Goal: Information Seeking & Learning: Check status

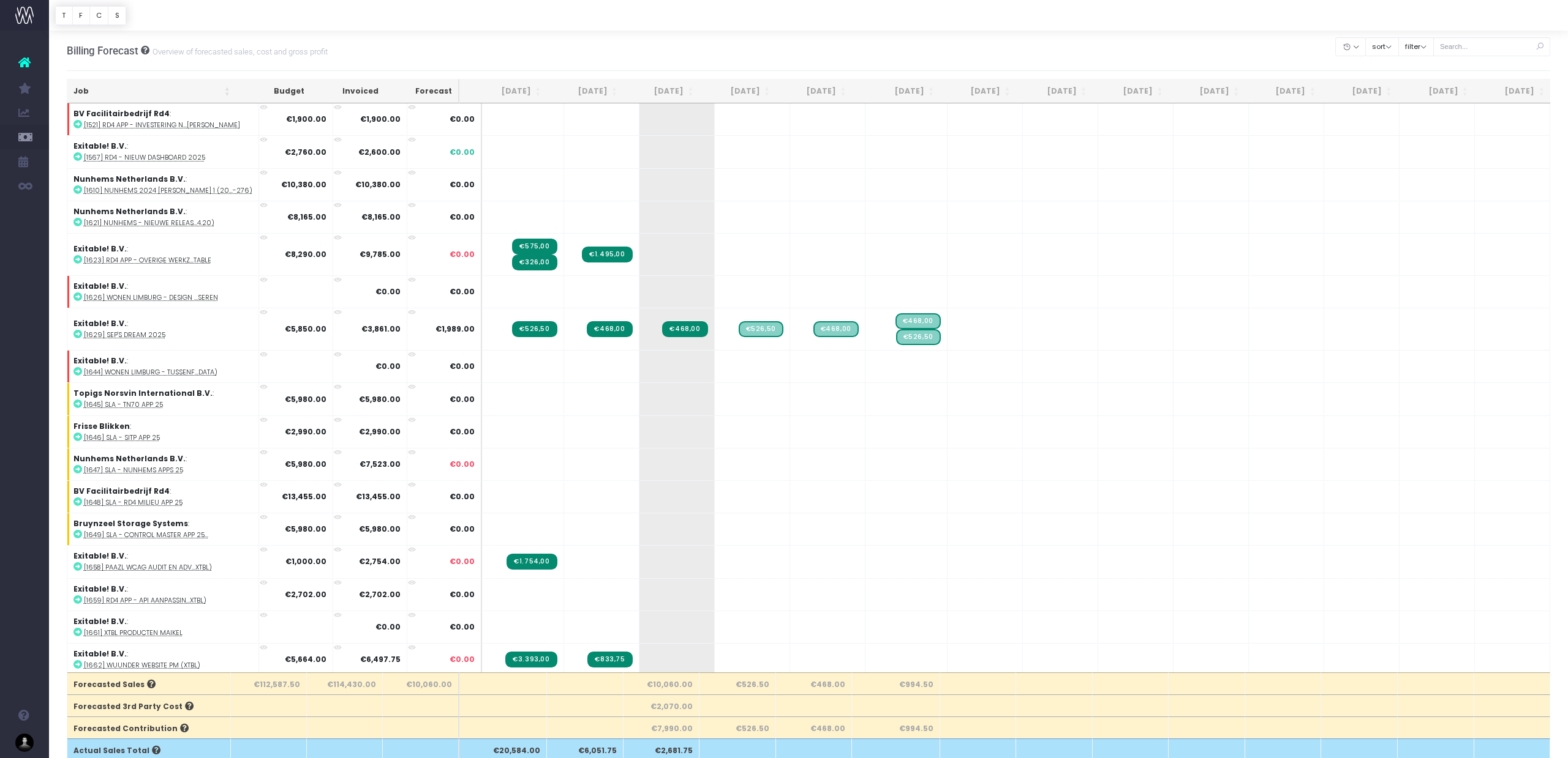
click at [600, 91] on th "[DATE]" at bounding box center [584, 91] width 77 height 24
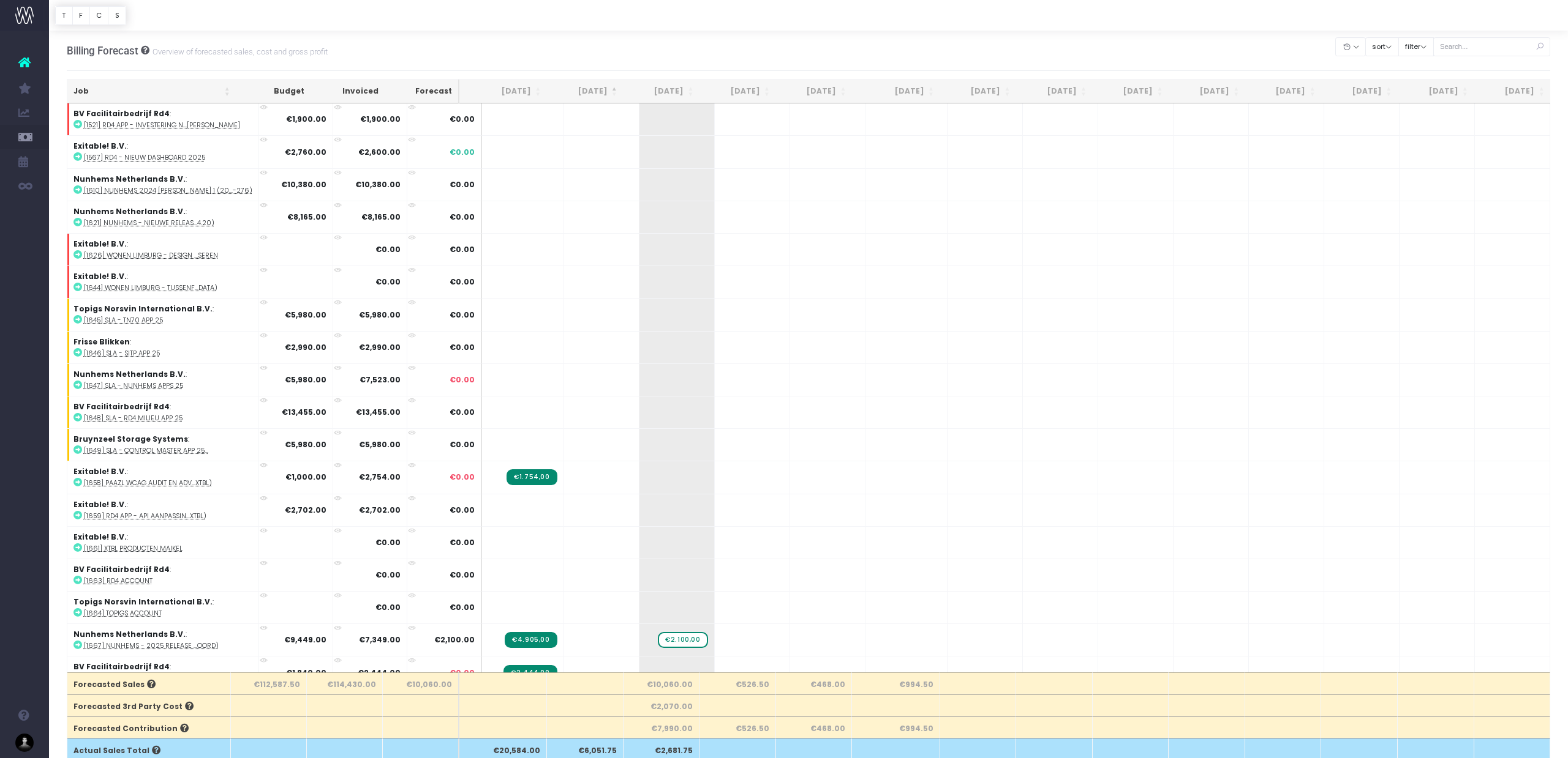
click at [599, 91] on th "[DATE]" at bounding box center [584, 91] width 77 height 24
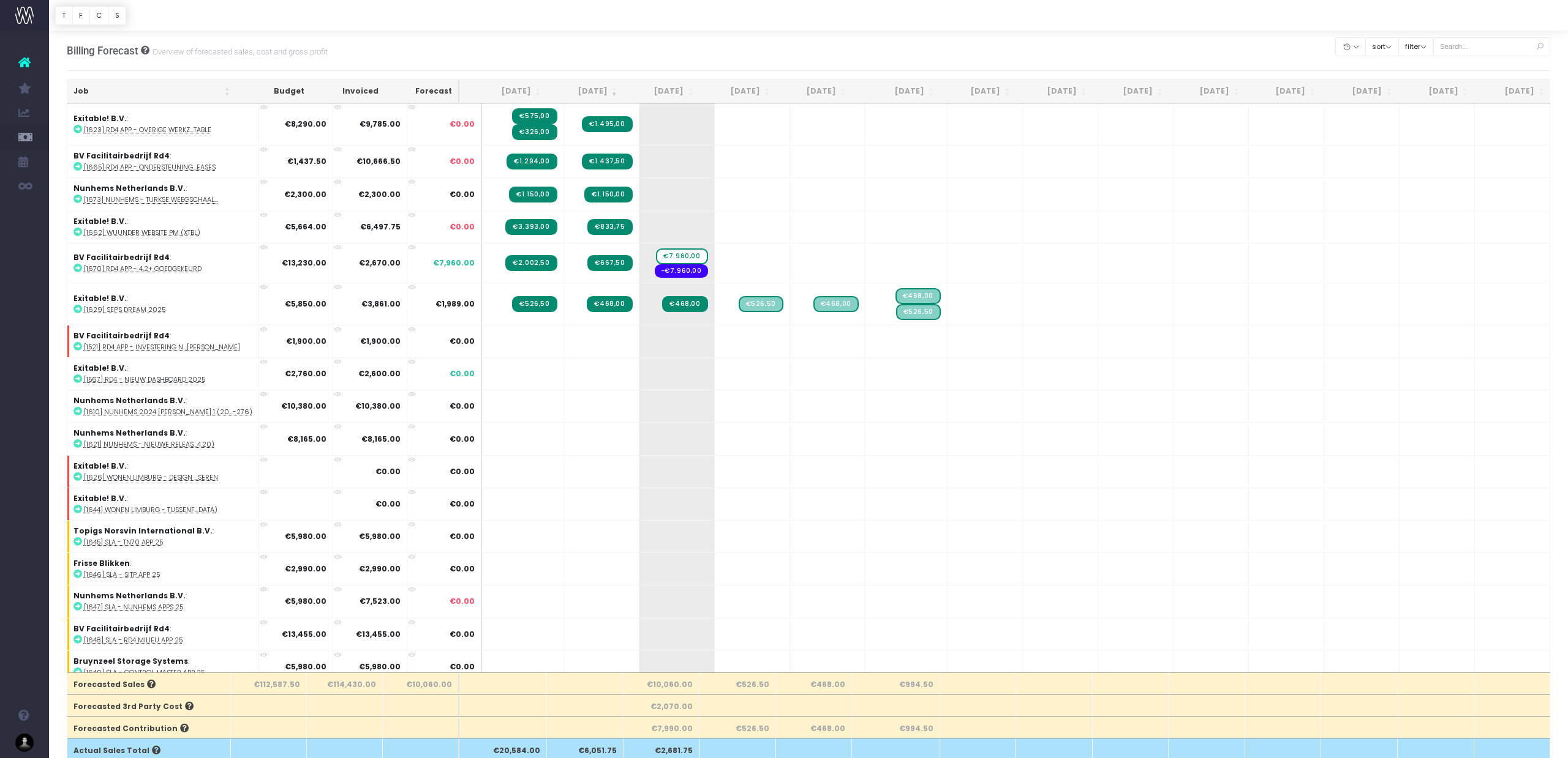
click at [599, 91] on th "[DATE]" at bounding box center [584, 91] width 77 height 24
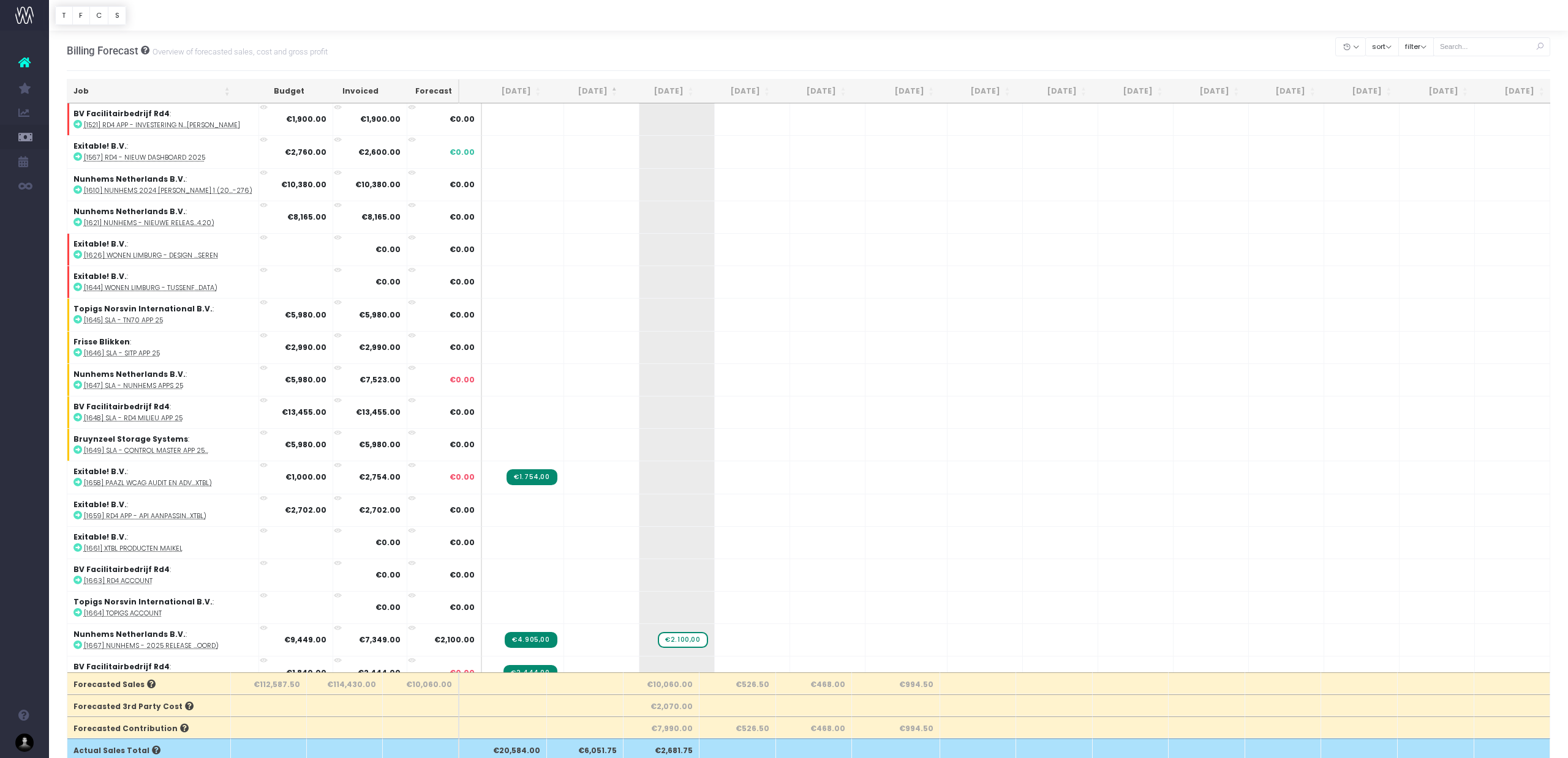
click at [599, 91] on th "[DATE]" at bounding box center [584, 91] width 77 height 24
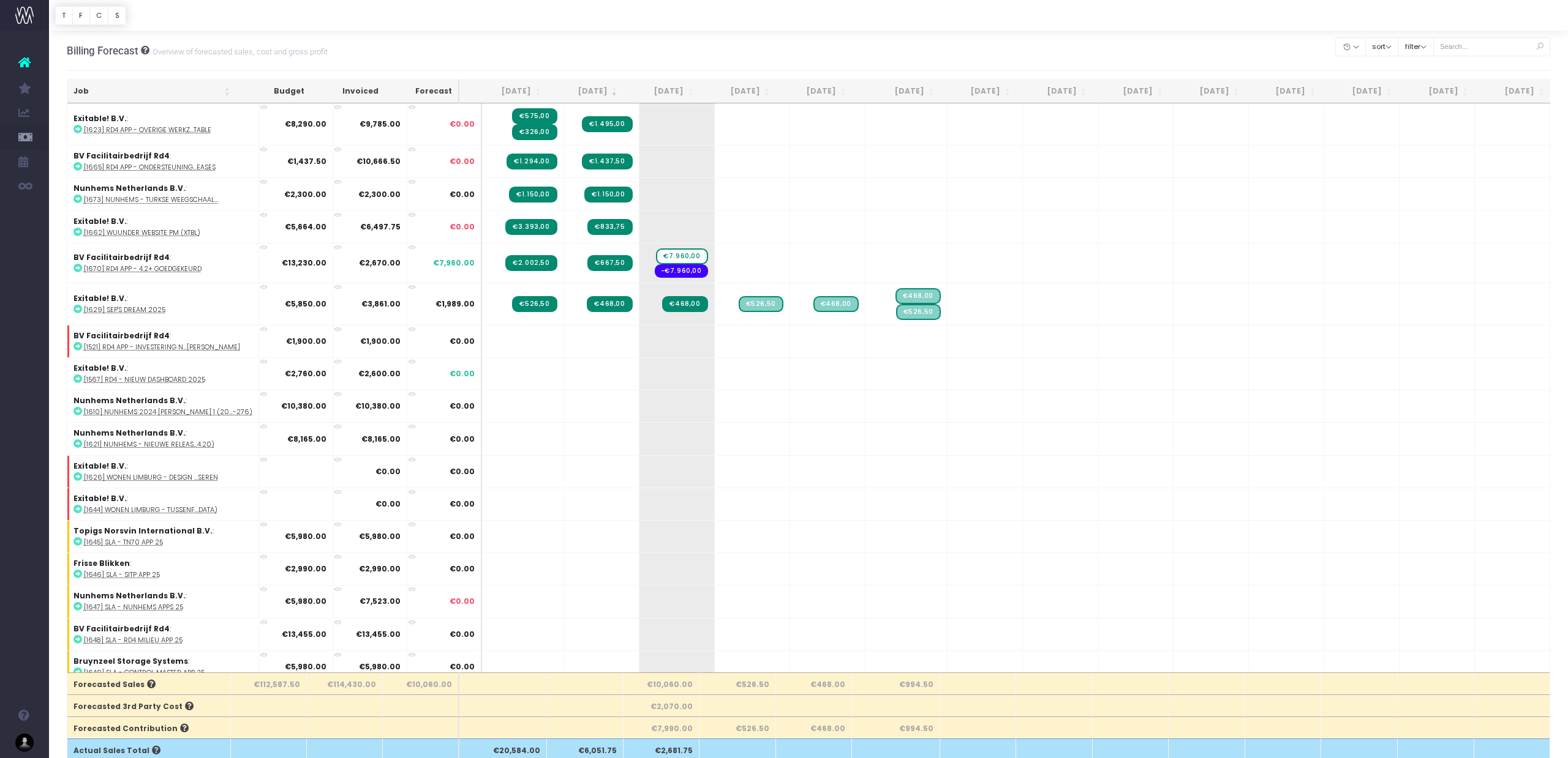
click at [669, 92] on th "[DATE]" at bounding box center [661, 91] width 77 height 24
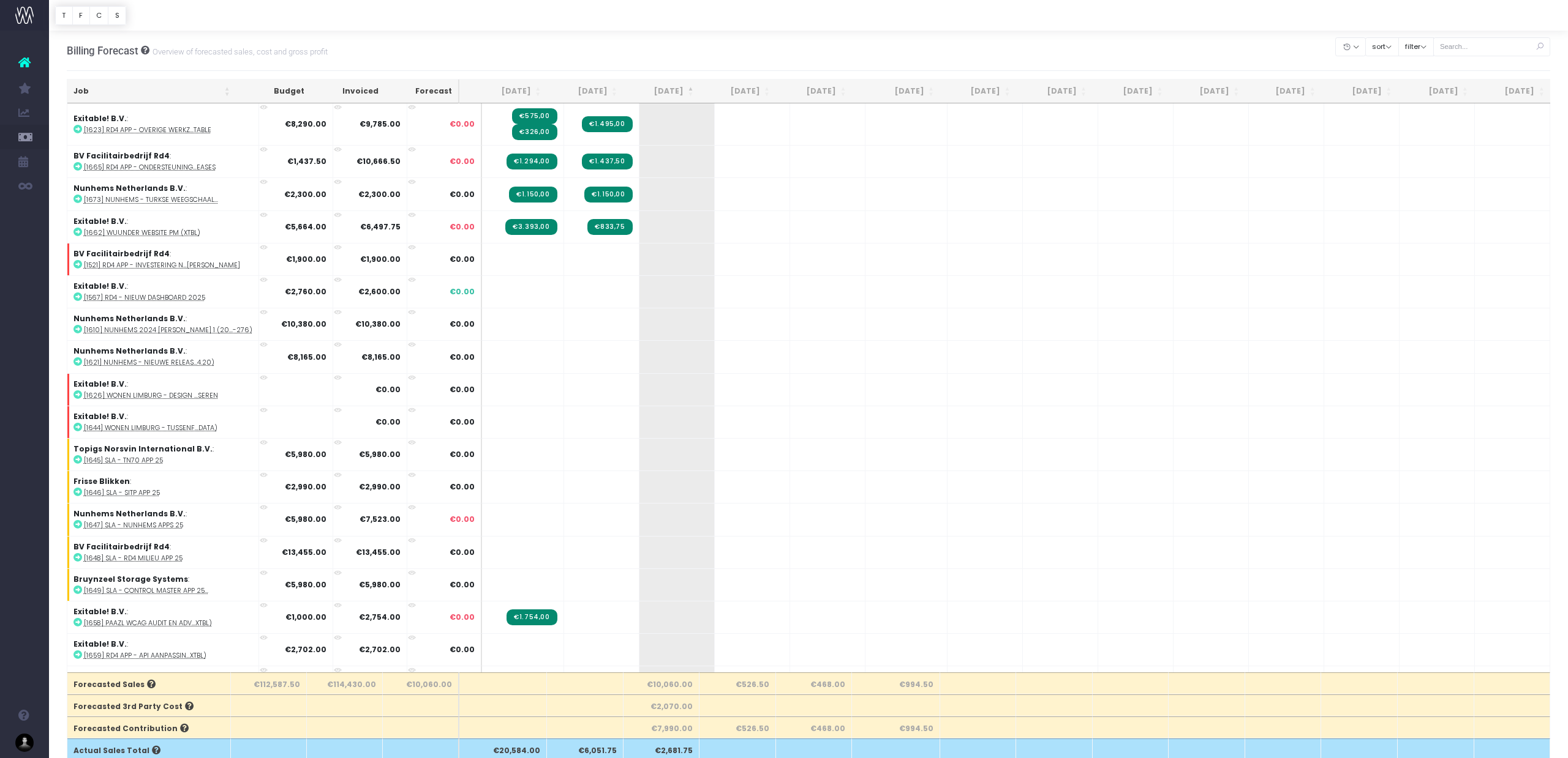
click at [669, 92] on th "[DATE]" at bounding box center [661, 91] width 77 height 24
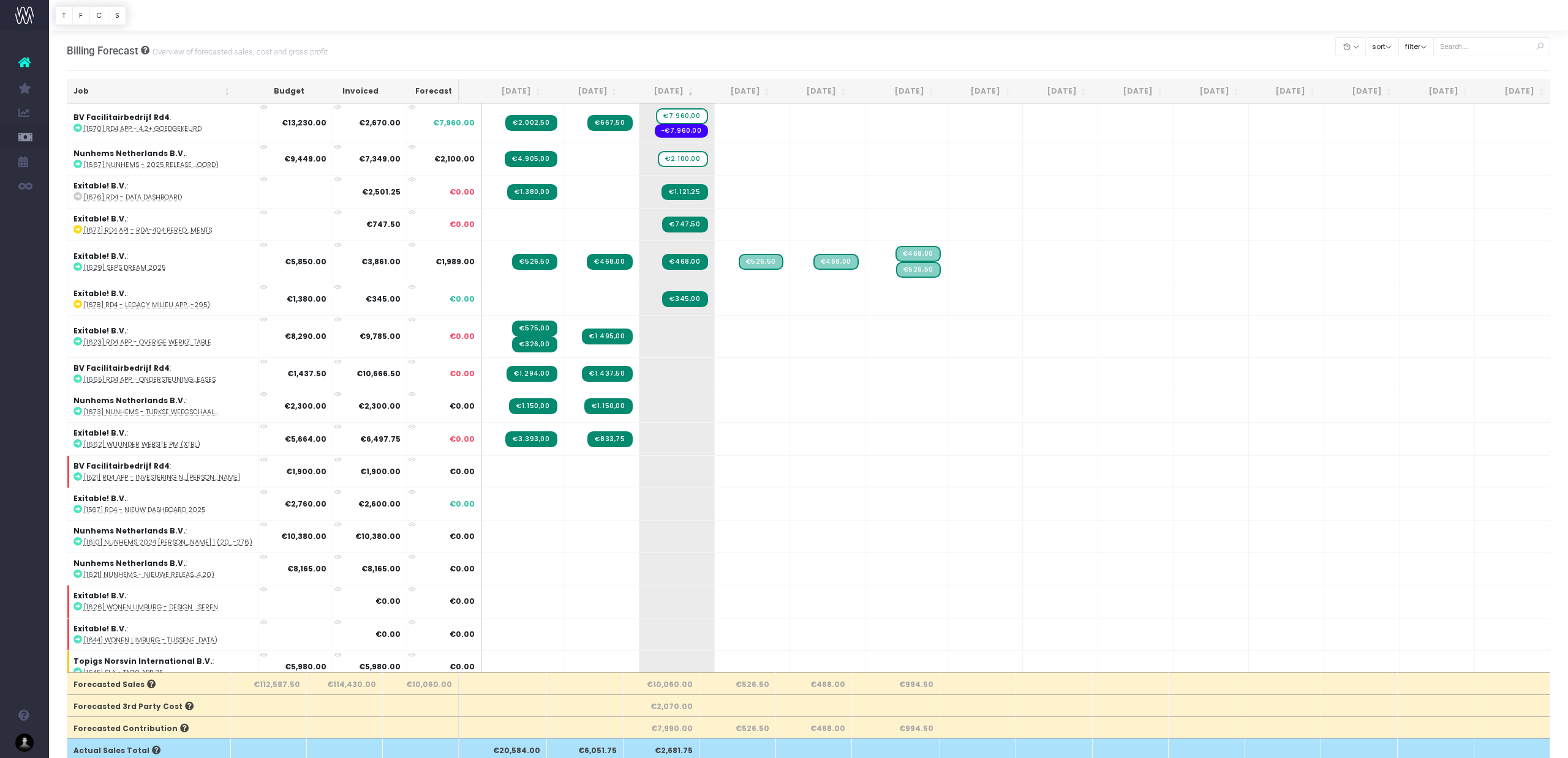
click at [610, 92] on th "[DATE]" at bounding box center [584, 91] width 77 height 24
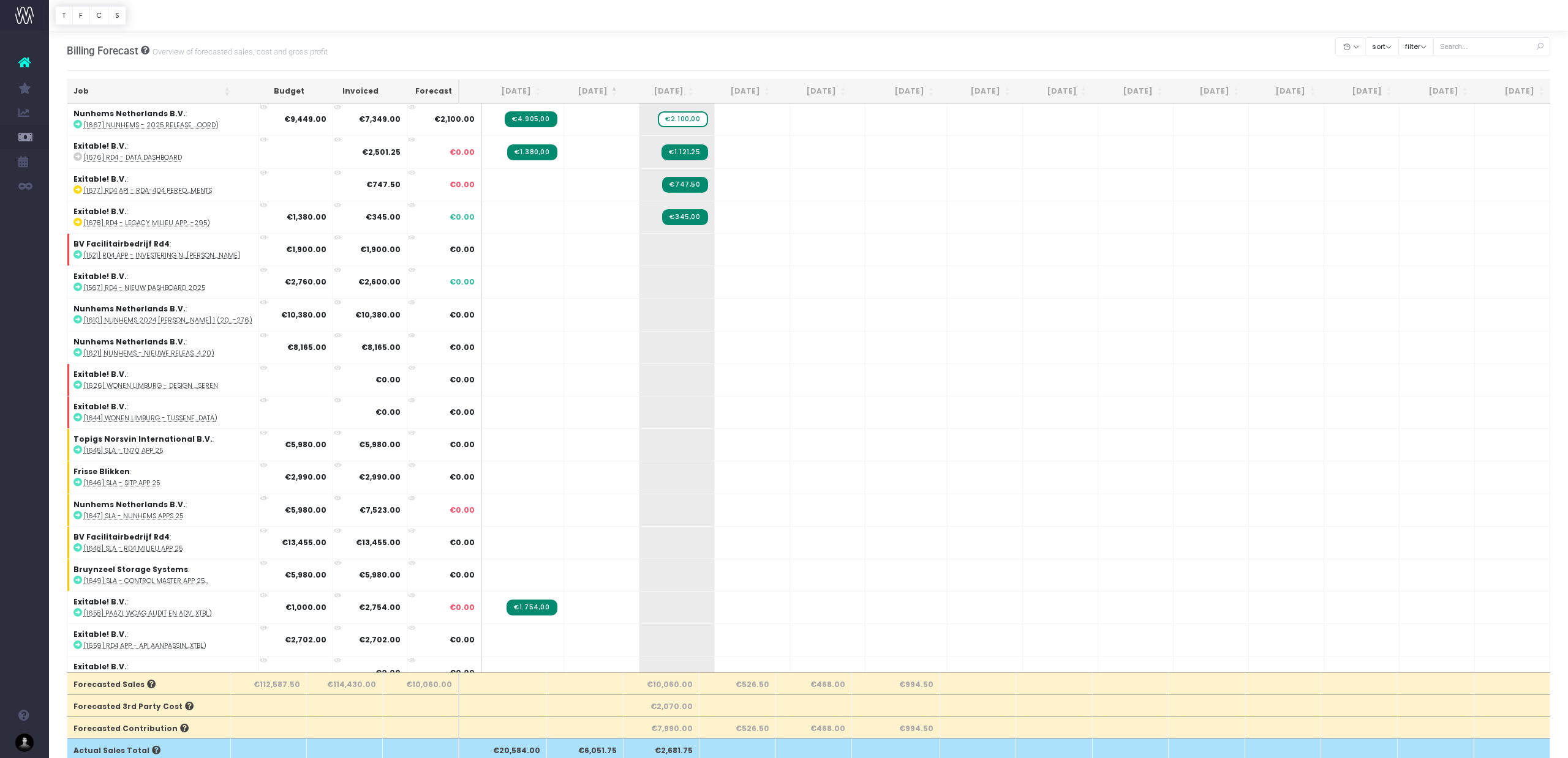
click at [610, 92] on th "[DATE]" at bounding box center [584, 91] width 77 height 24
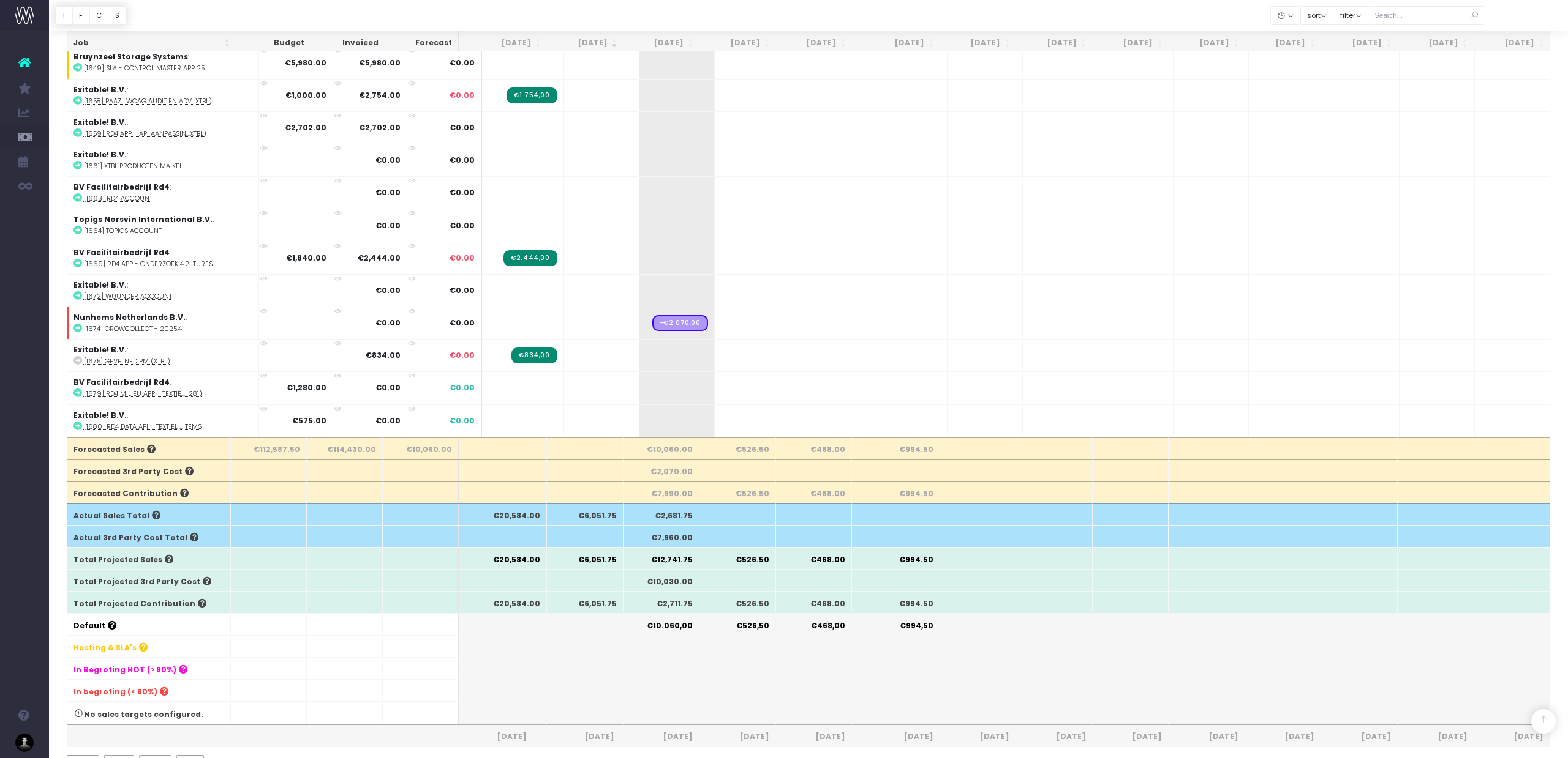
scroll to position [261, 0]
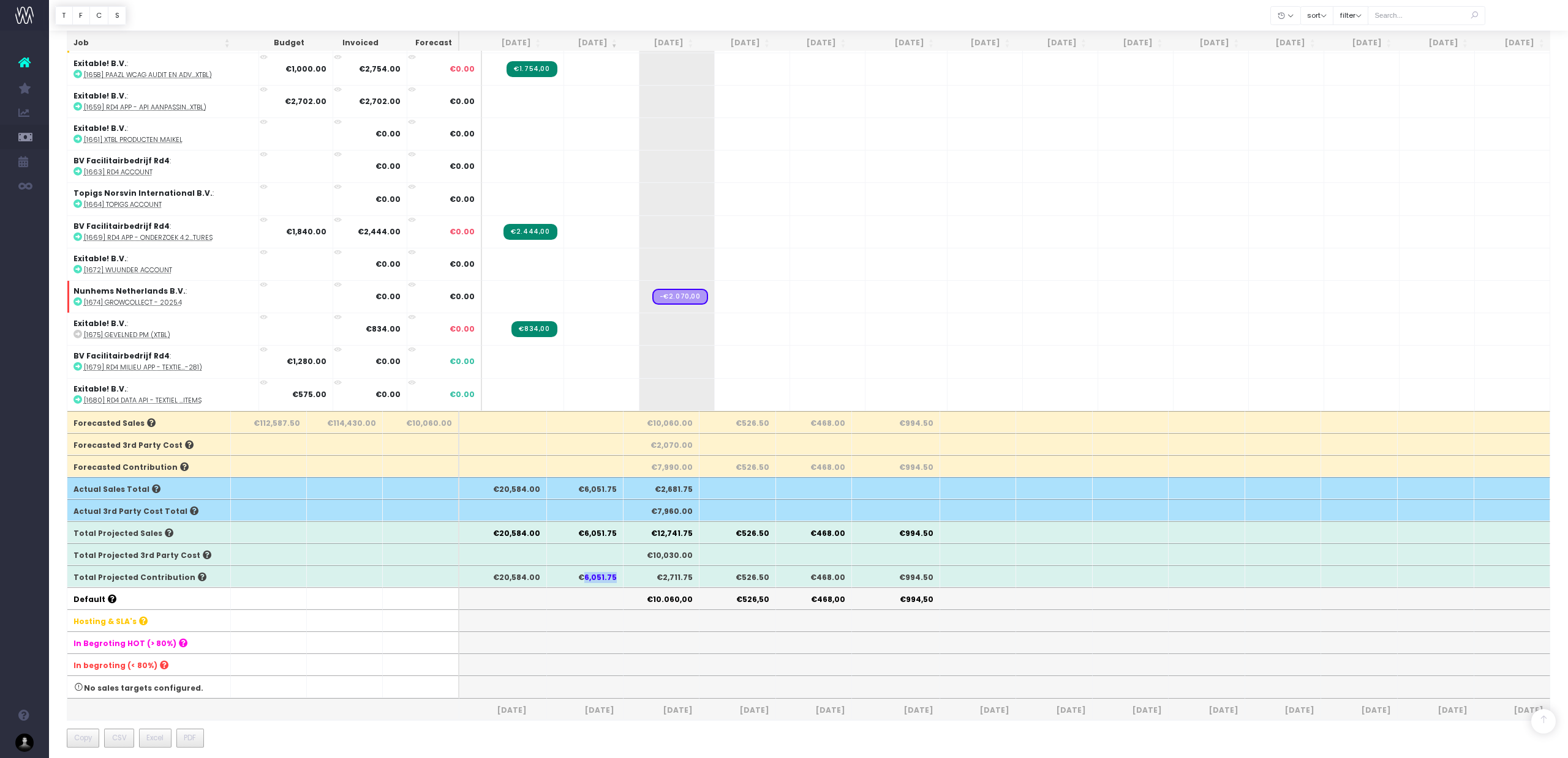
drag, startPoint x: 588, startPoint y: 577, endPoint x: 620, endPoint y: 577, distance: 32.0
click at [615, 574] on th "€6,051.75" at bounding box center [584, 576] width 77 height 22
copy th "6,051.75"
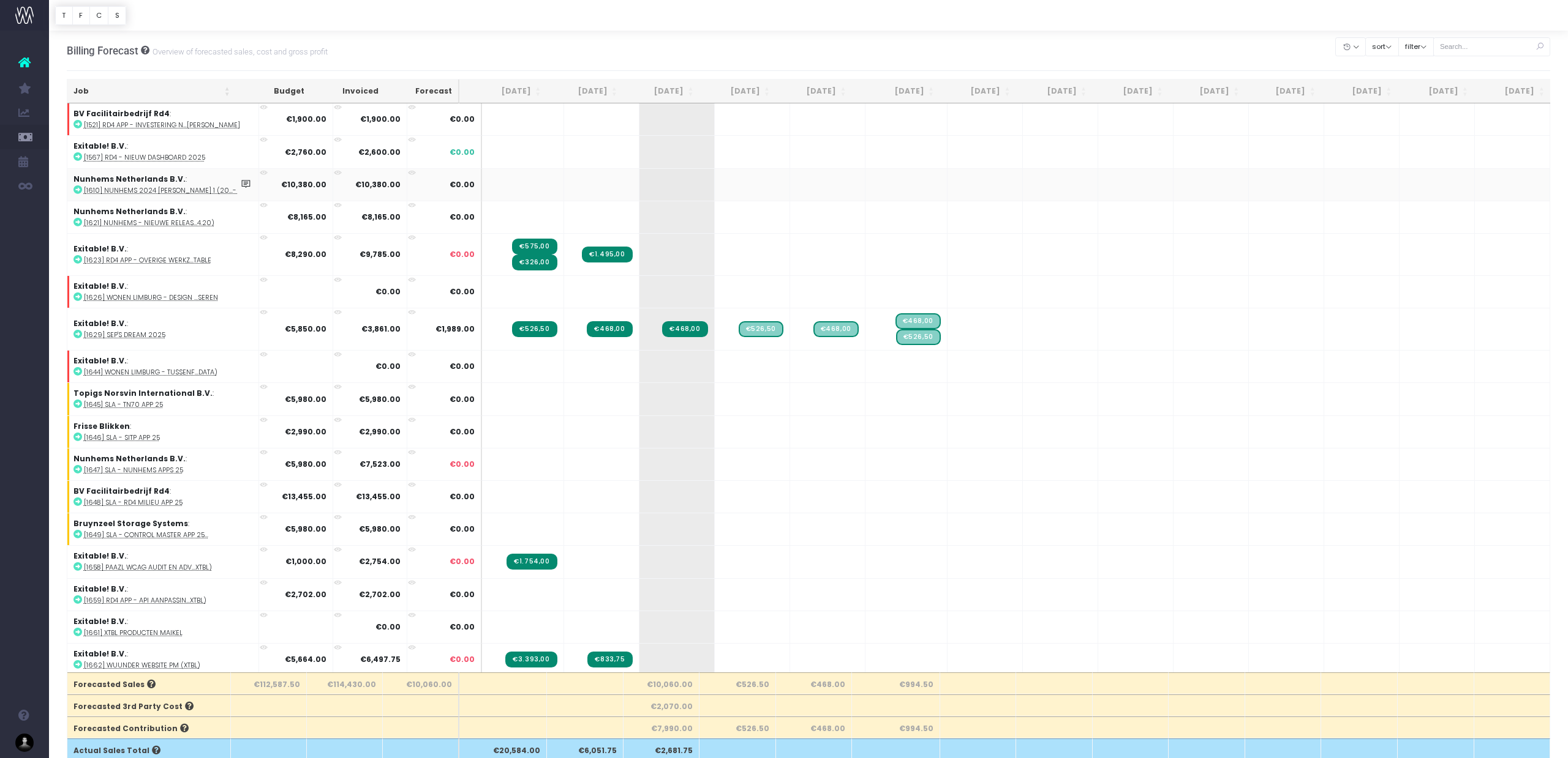
click at [93, 186] on span "Invoice Report" at bounding box center [80, 186] width 25 height 21
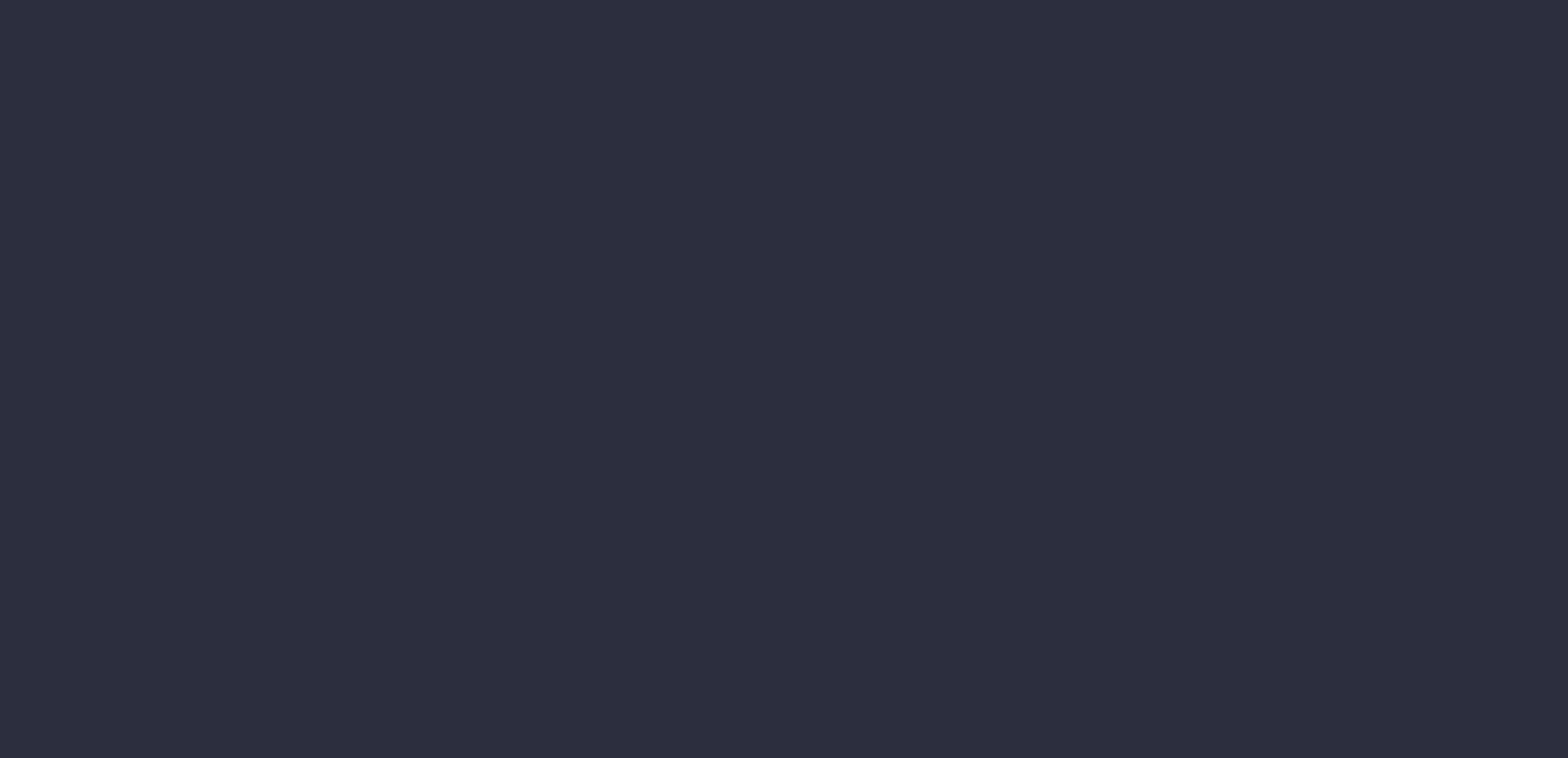
scroll to position [1, 0]
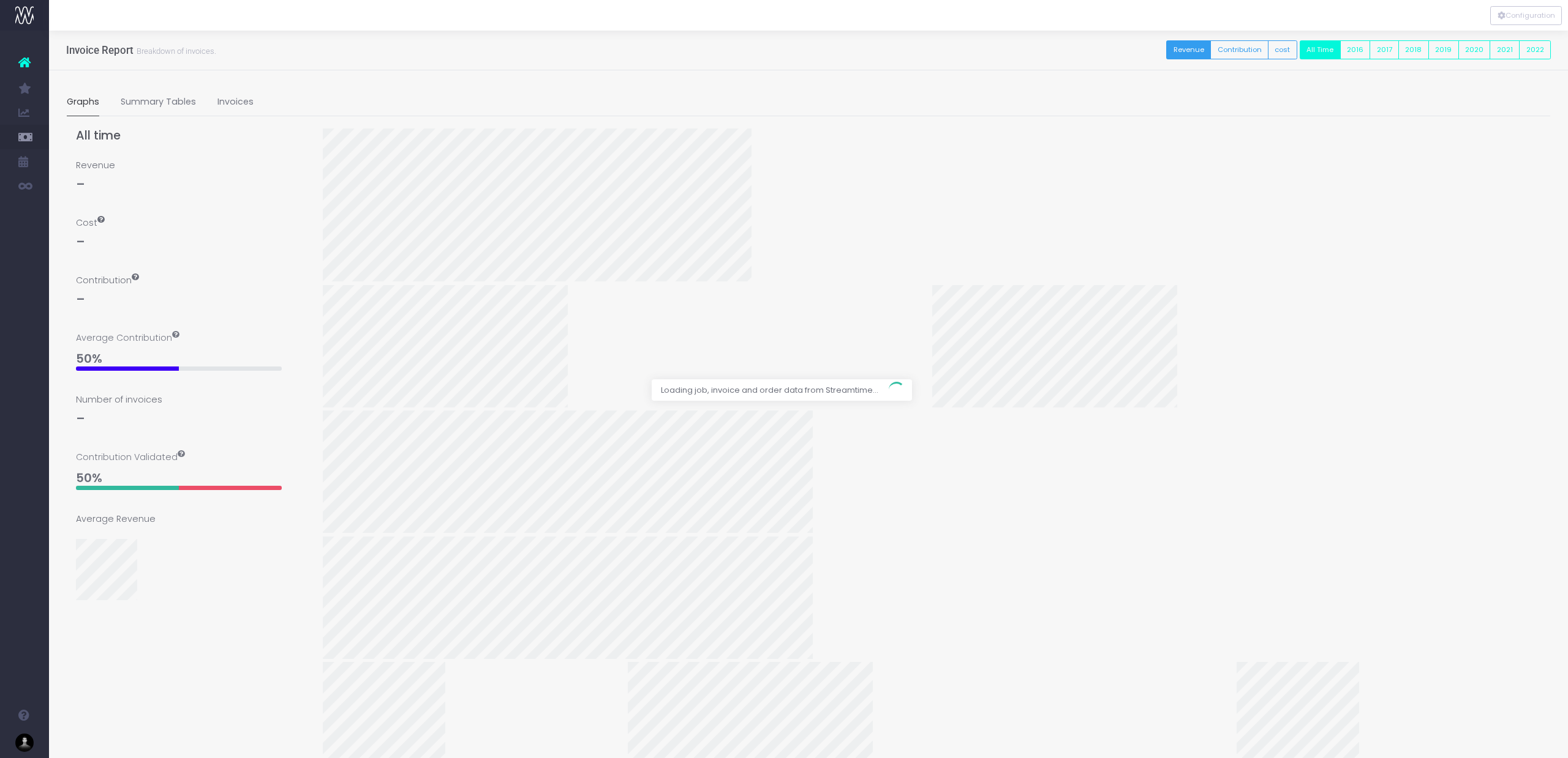
click at [1248, 53] on div at bounding box center [784, 379] width 1568 height 758
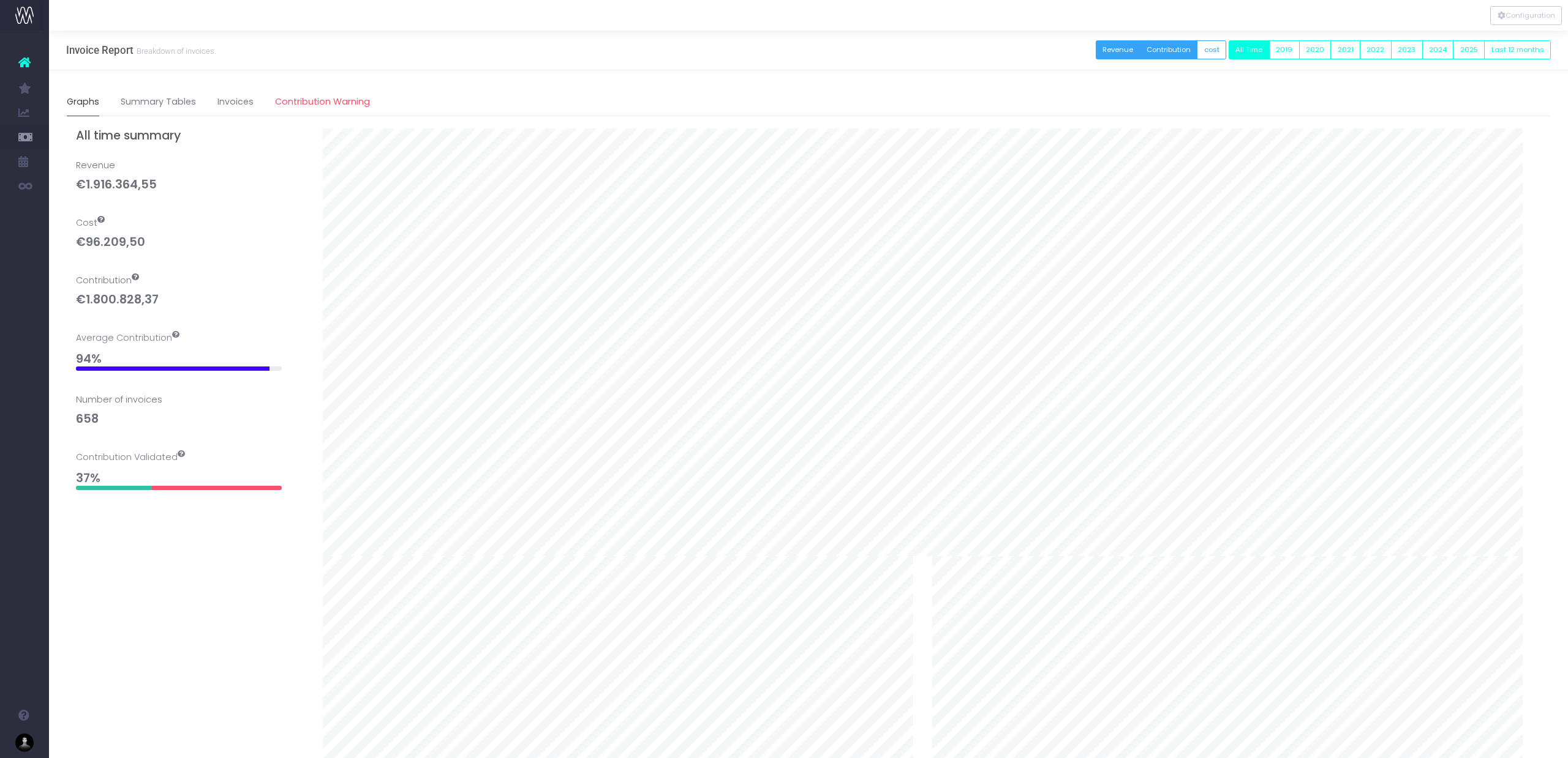
click at [1172, 53] on button "Contribution" at bounding box center [1168, 51] width 58 height 19
click at [1472, 51] on button "2025" at bounding box center [1468, 51] width 32 height 19
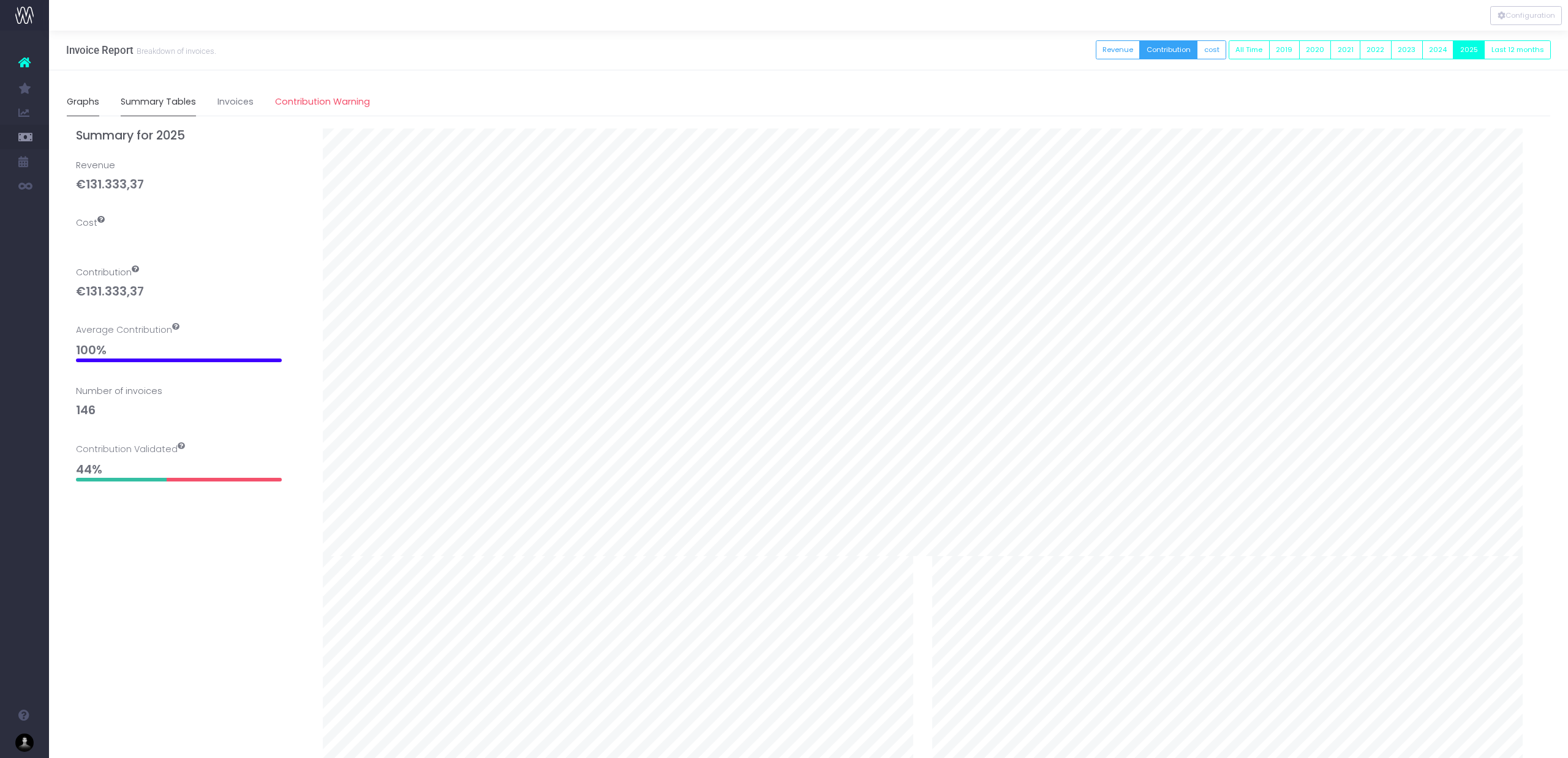
click at [163, 103] on link "Summary Tables" at bounding box center [157, 102] width 75 height 28
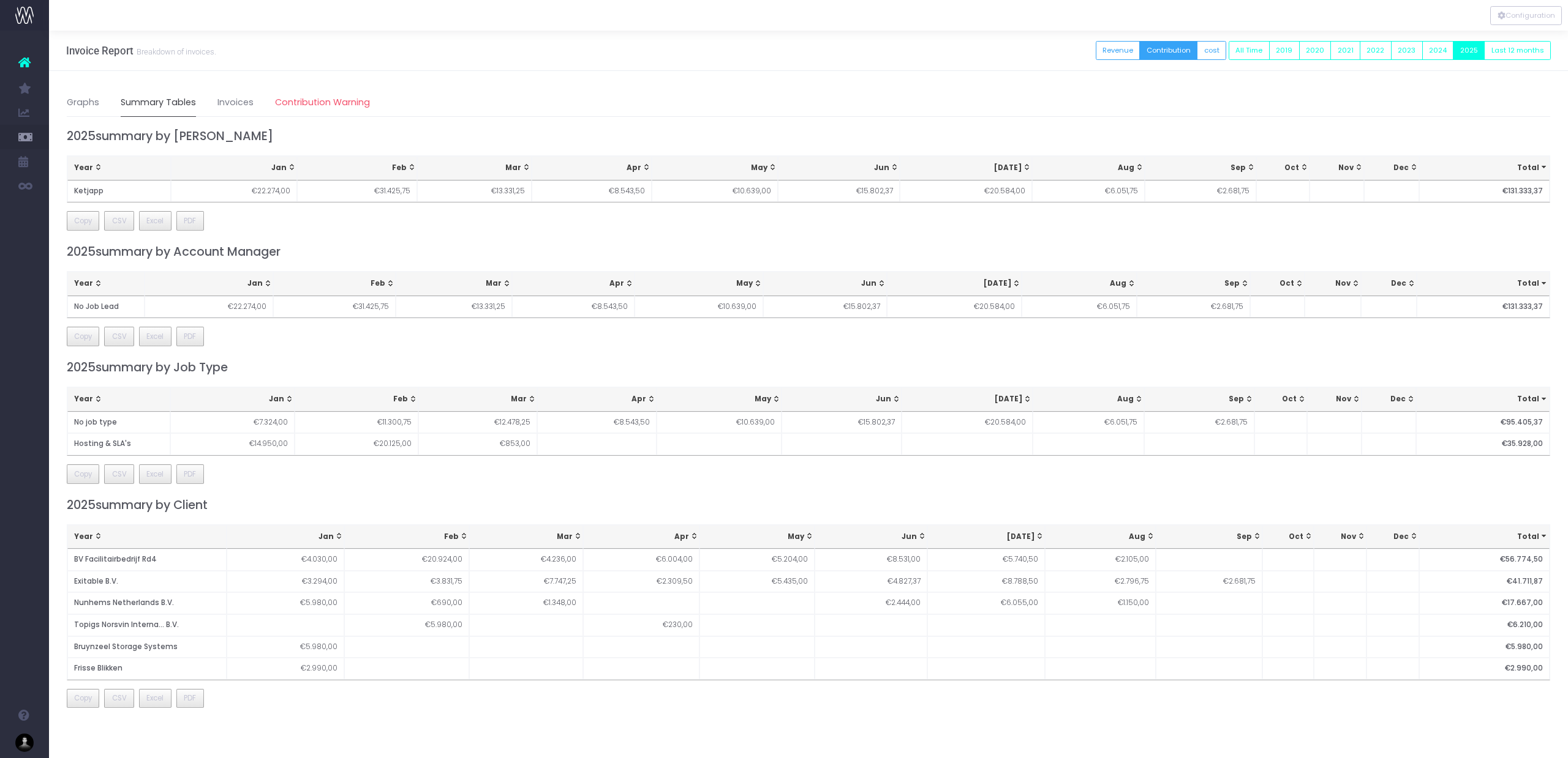
scroll to position [0, 0]
drag, startPoint x: 1105, startPoint y: 190, endPoint x: 1144, endPoint y: 197, distance: 39.6
click at [1144, 192] on td "€6.051,75" at bounding box center [1088, 191] width 113 height 22
copy td "€6.051,75"
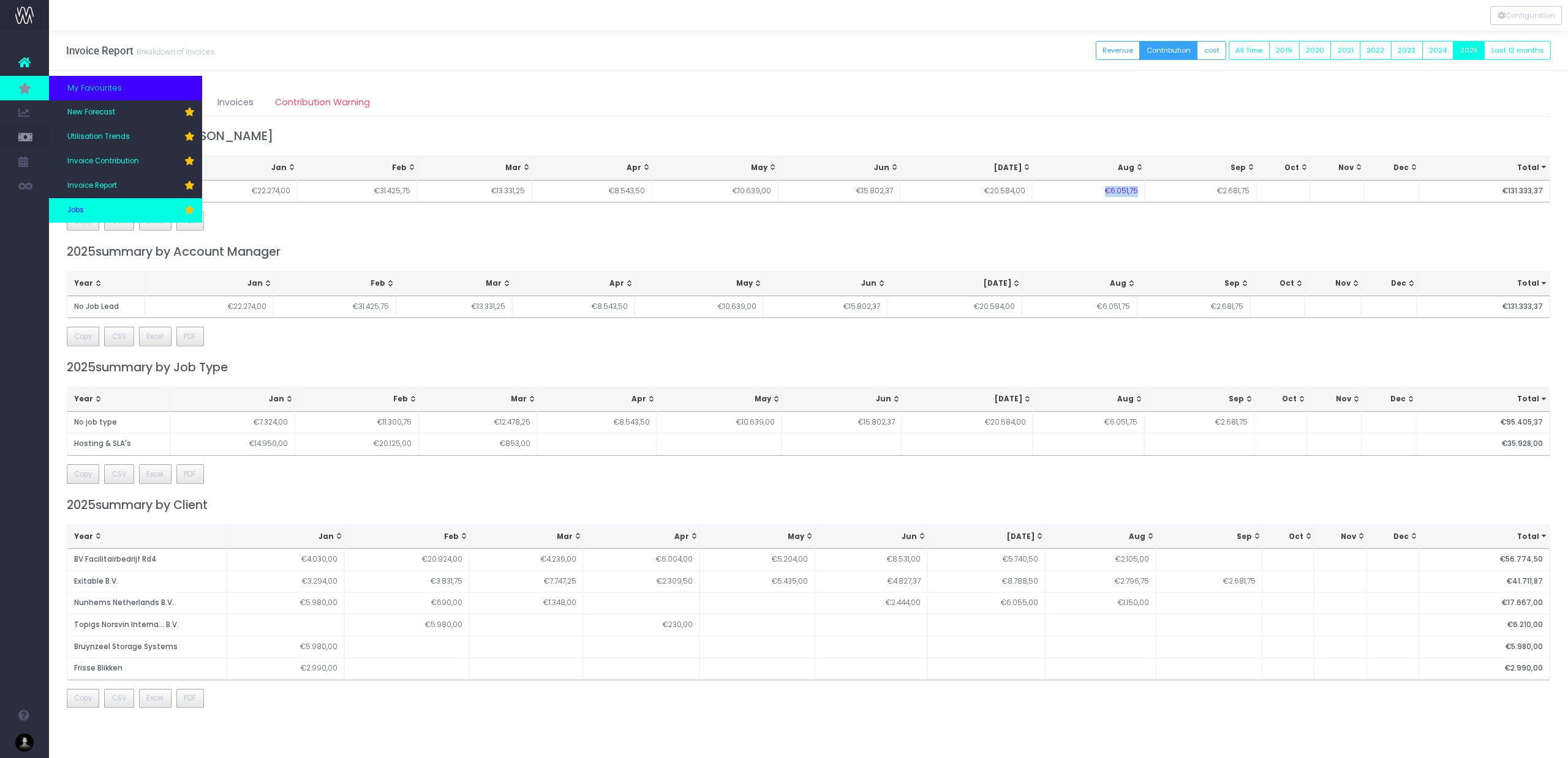
click at [101, 213] on link "Jobs" at bounding box center [124, 210] width 153 height 24
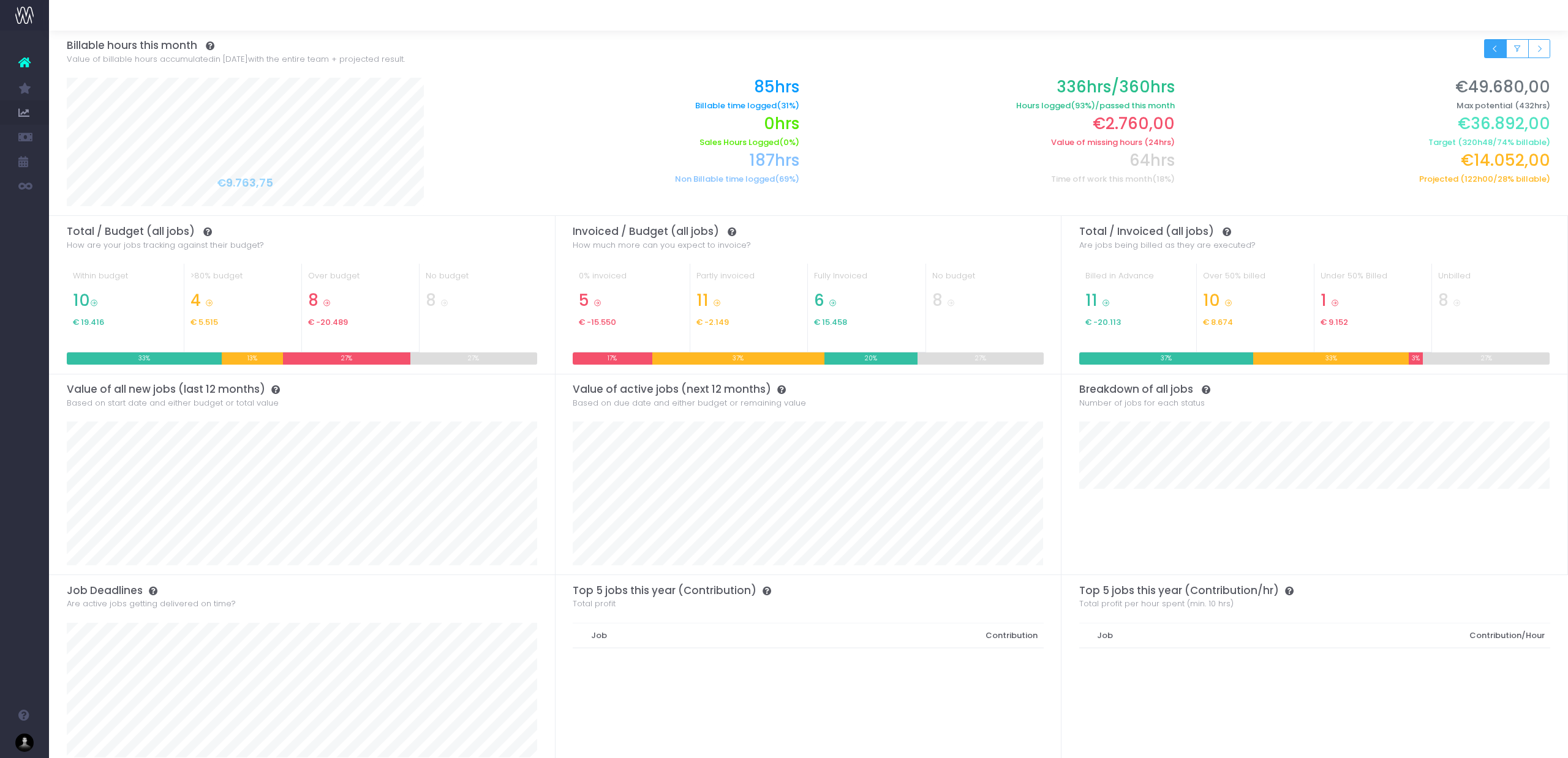
click at [1491, 49] on icon "Small button group" at bounding box center [1494, 49] width 9 height 0
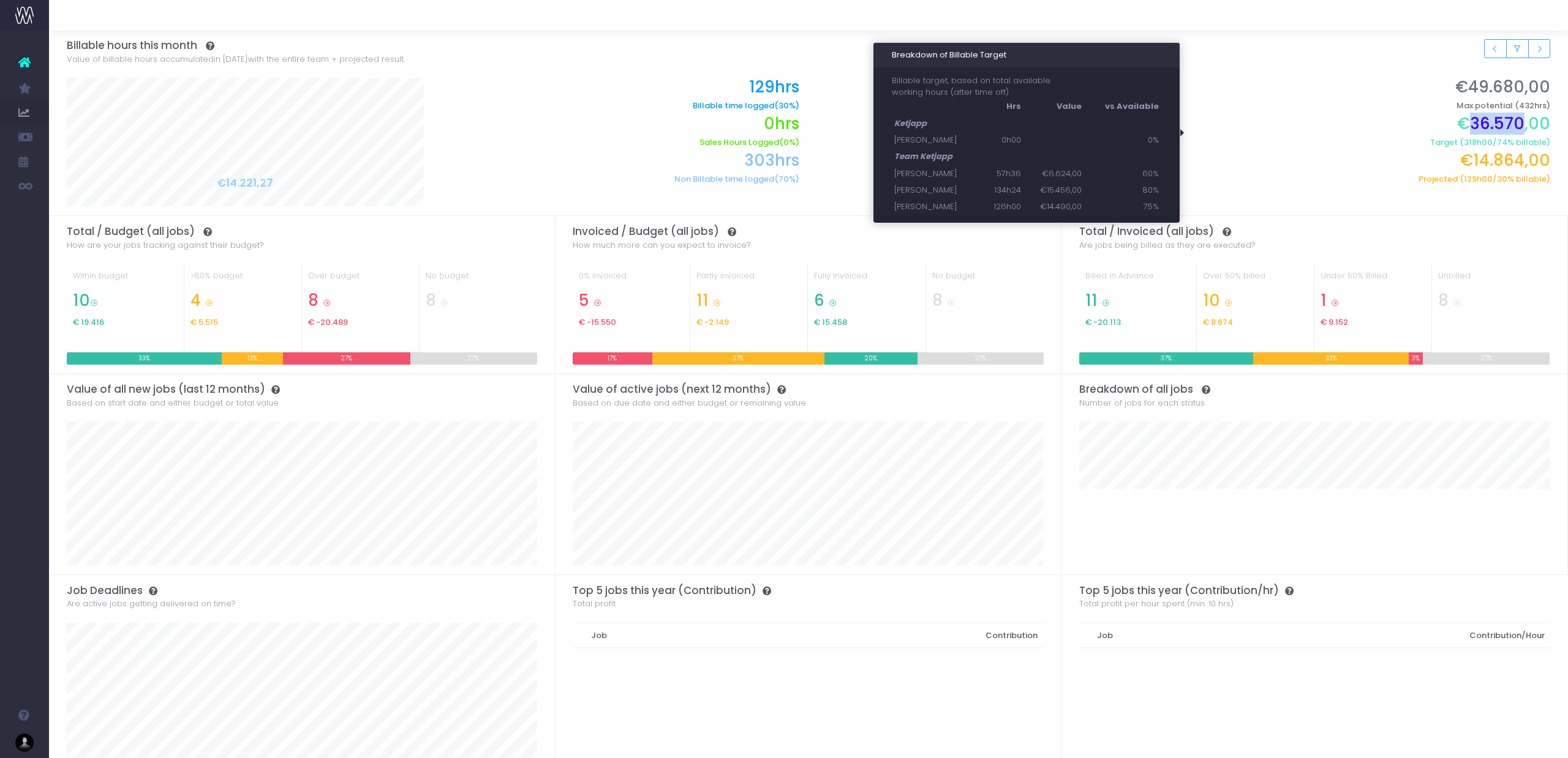
drag, startPoint x: 1475, startPoint y: 124, endPoint x: 1556, endPoint y: 146, distance: 83.9
click at [1526, 125] on h2 "€36.570,00" at bounding box center [1371, 124] width 357 height 19
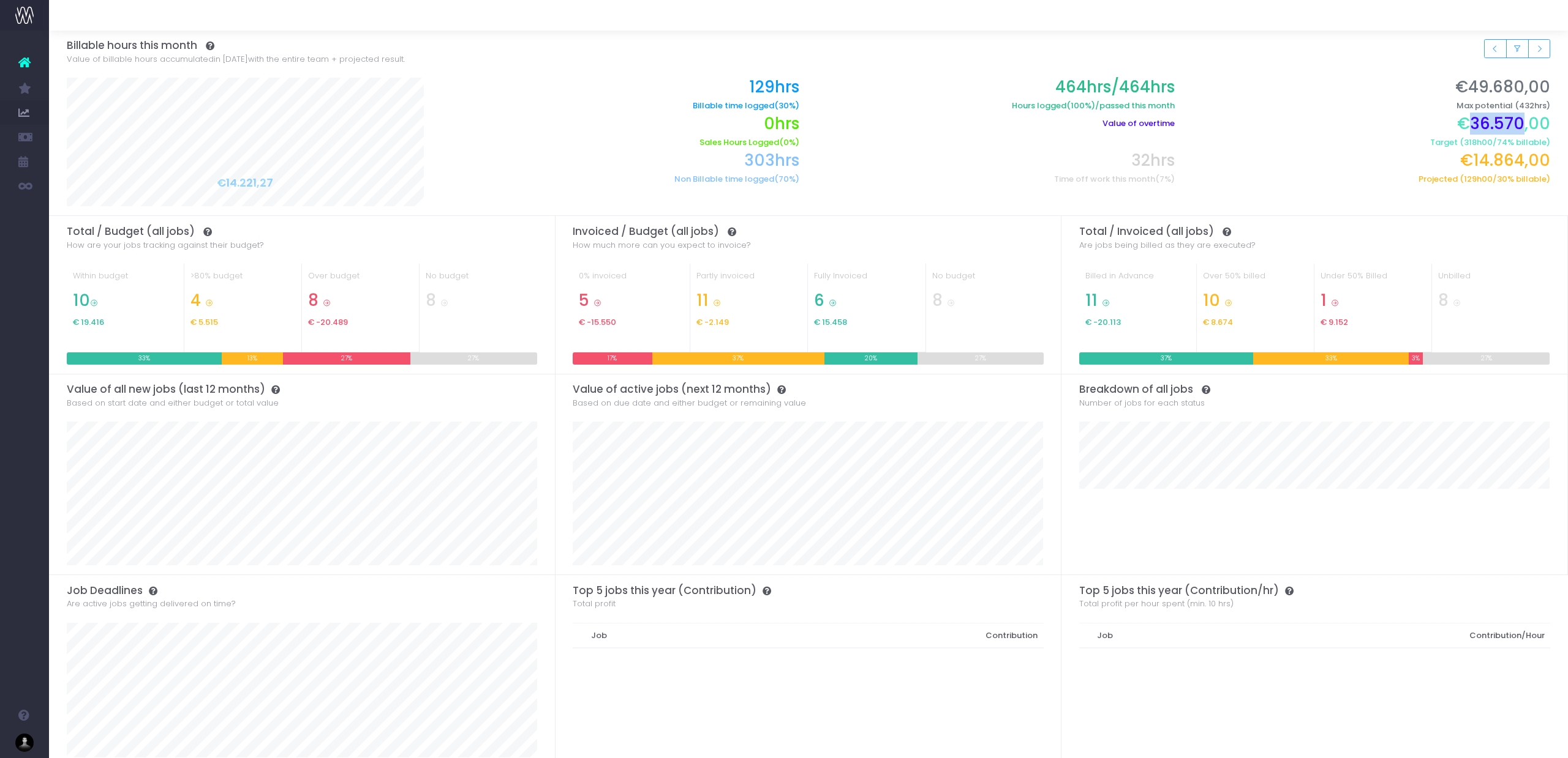
copy h2 "36.570"
